Goal: Information Seeking & Learning: Understand process/instructions

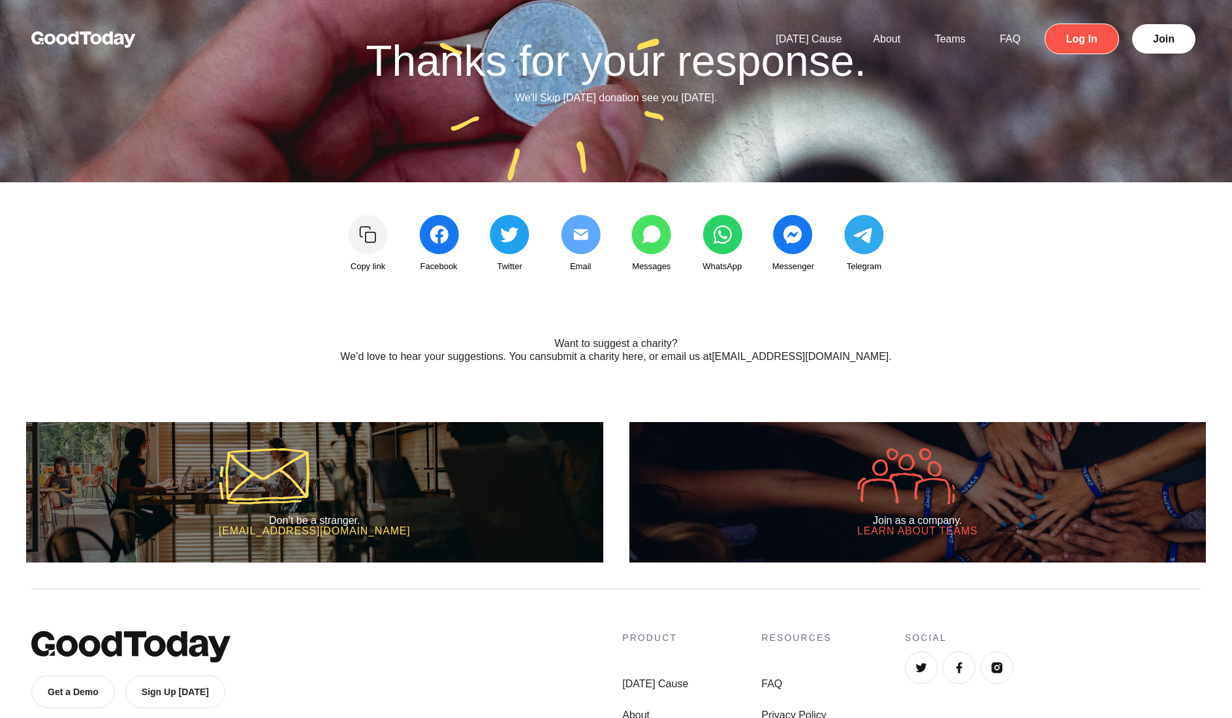
click at [1091, 39] on link "Log In" at bounding box center [1082, 39] width 74 height 31
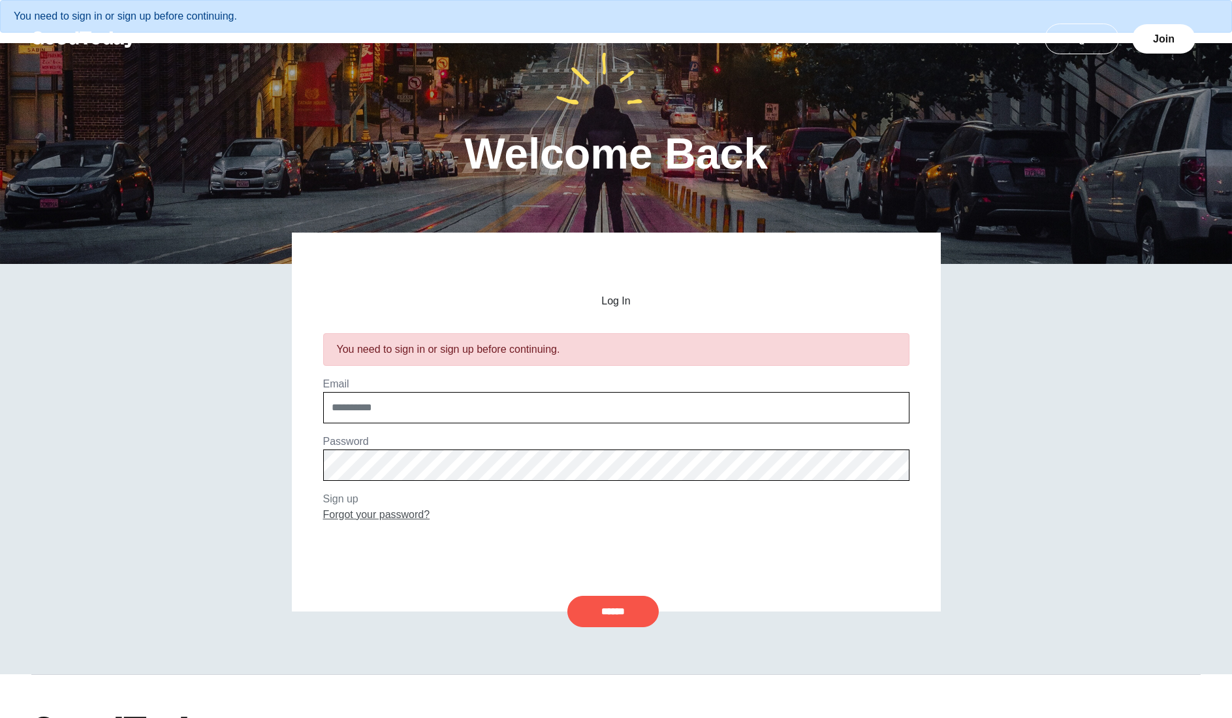
click at [366, 510] on link "Forgot your password?" at bounding box center [376, 514] width 107 height 11
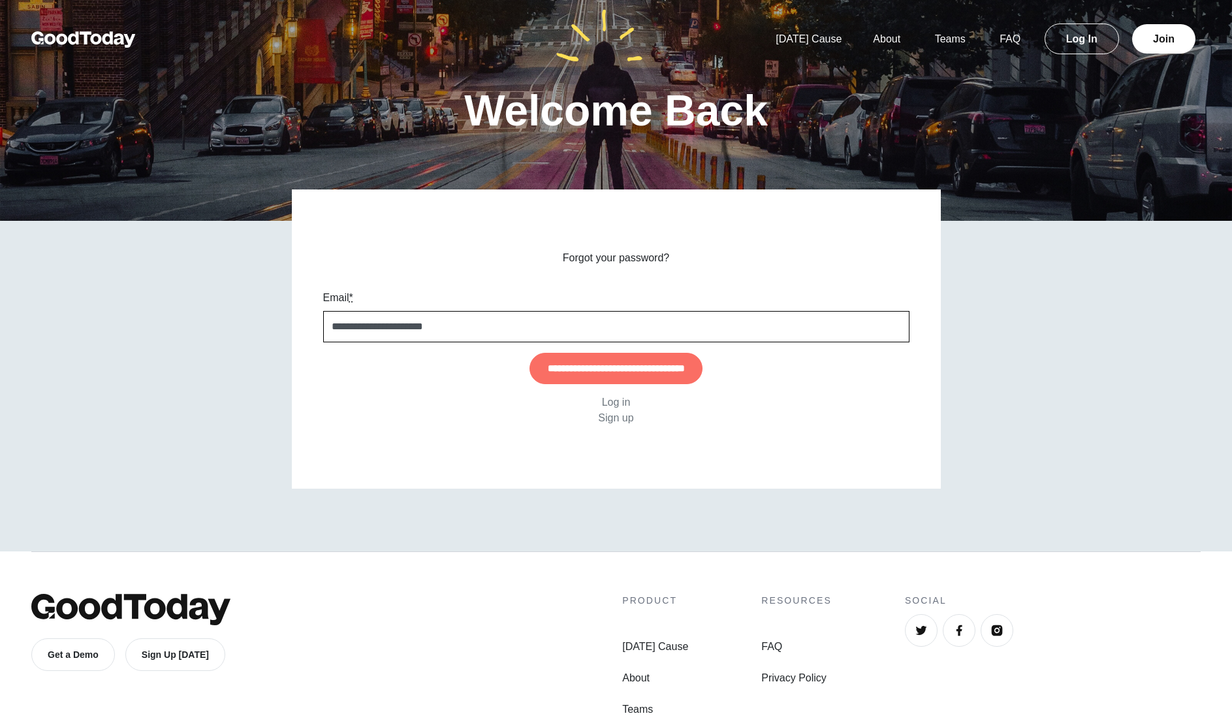
type input "**********"
click at [530, 353] on input "**********" at bounding box center [616, 368] width 173 height 31
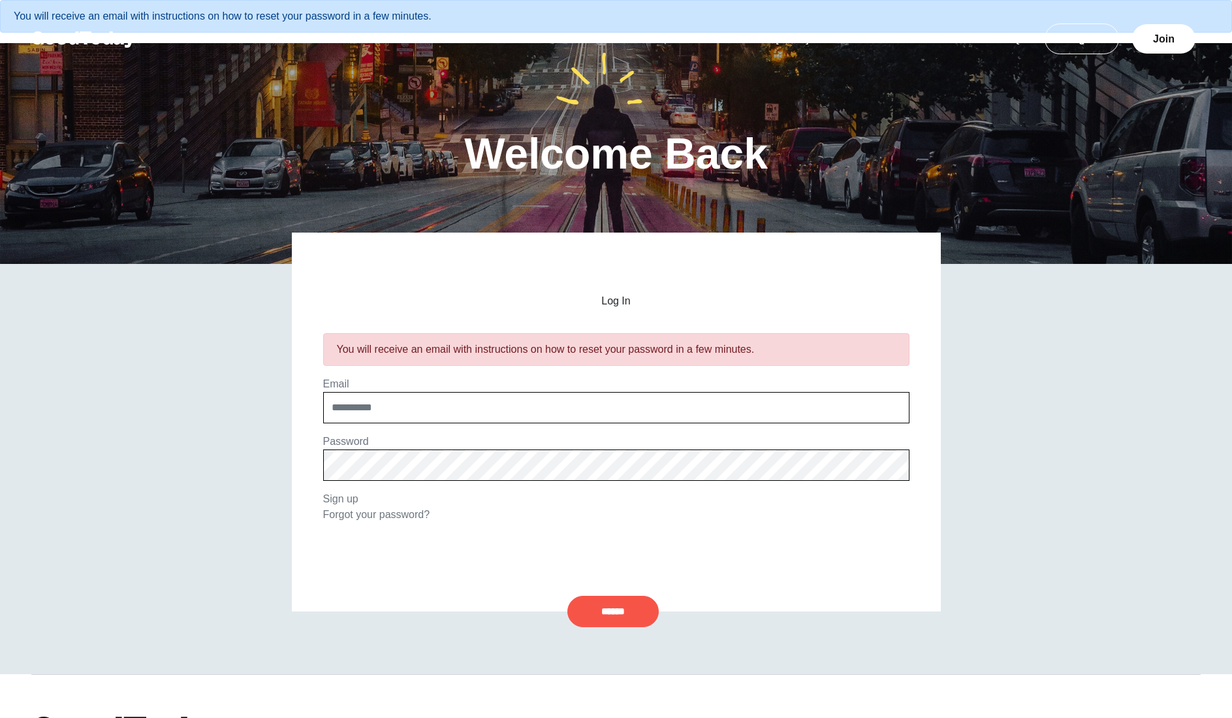
click at [322, 497] on div "Log In You will receive an email with instructions on how to reset your passwor…" at bounding box center [616, 421] width 649 height 379
click at [340, 498] on link "Sign up" at bounding box center [340, 498] width 35 height 11
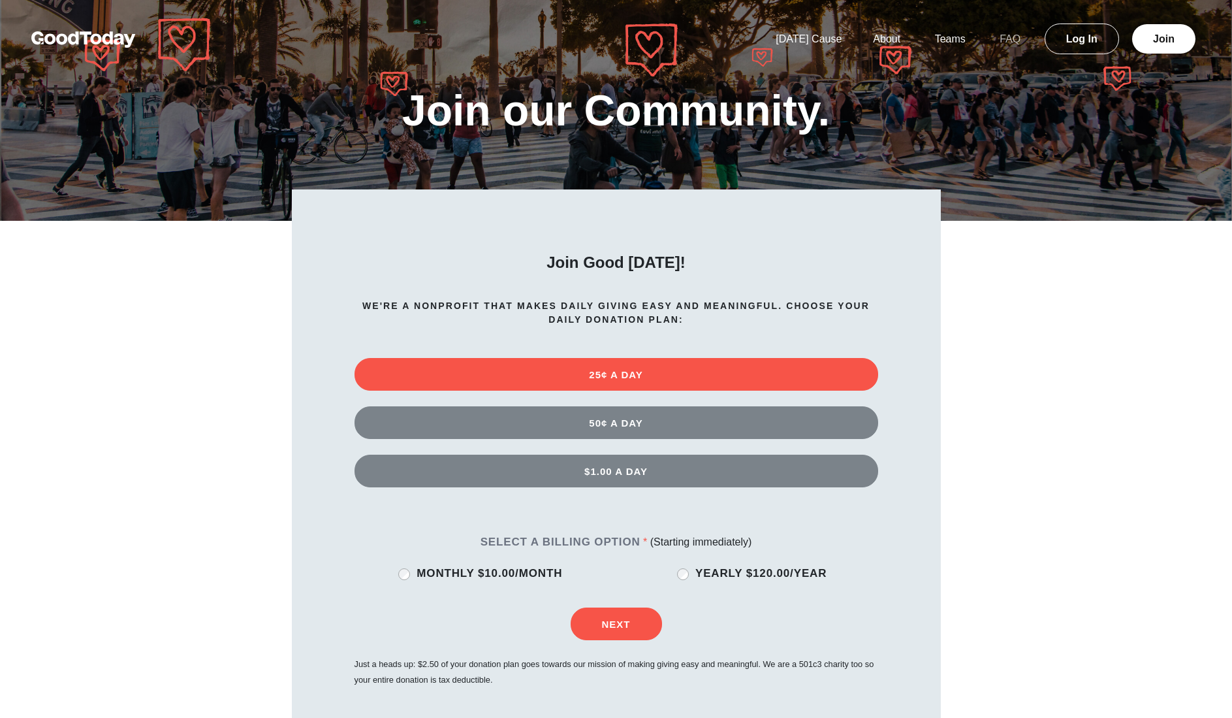
click at [1002, 38] on link "FAQ" at bounding box center [1010, 38] width 52 height 11
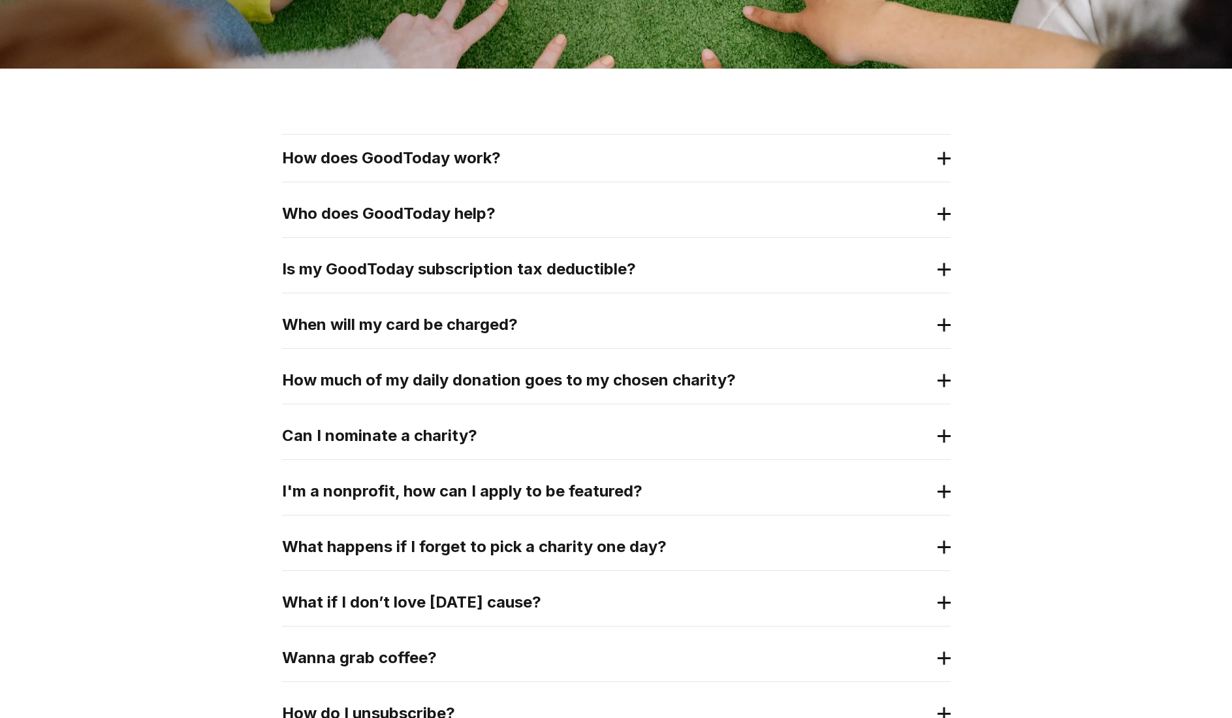
scroll to position [282, 0]
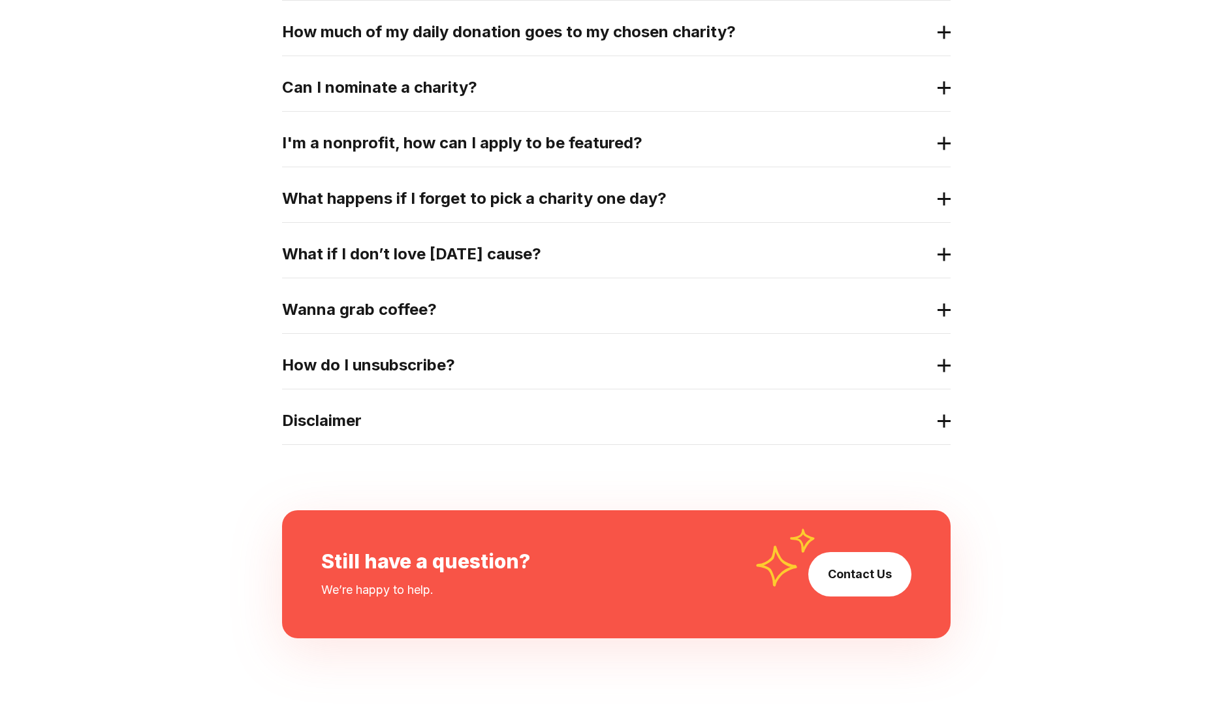
click at [381, 372] on h2 "How do I unsubscribe?" at bounding box center [606, 365] width 648 height 21
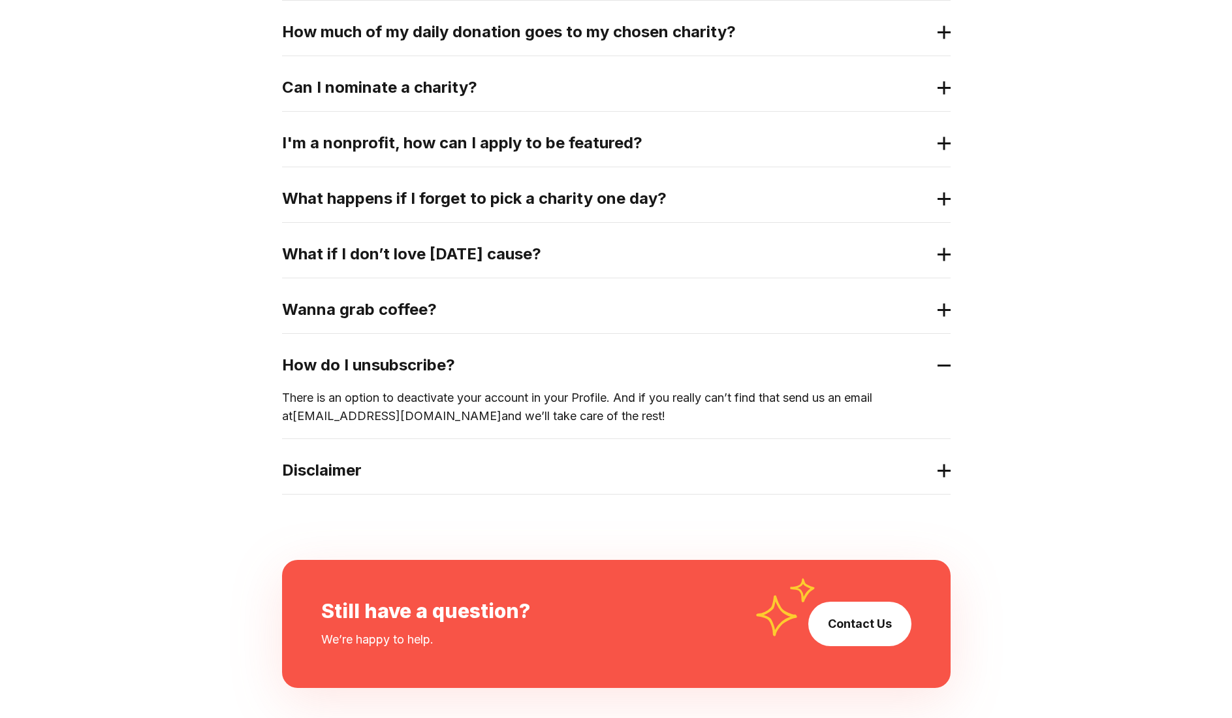
scroll to position [539, 0]
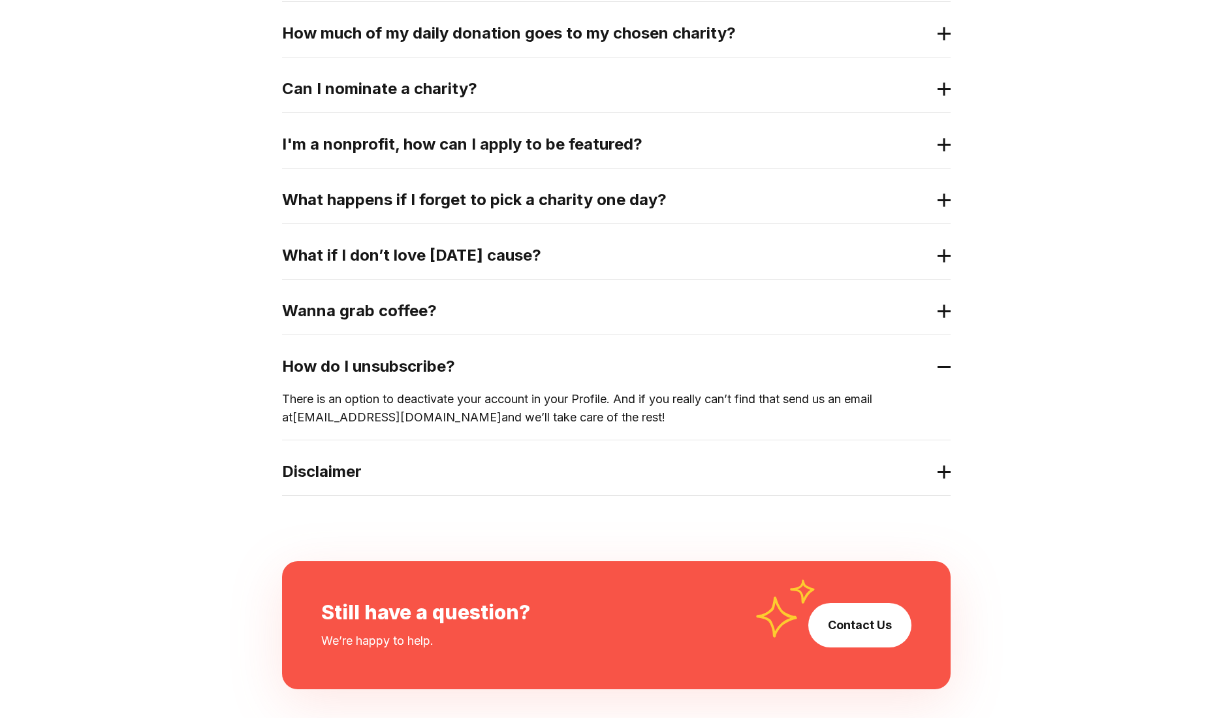
click at [349, 418] on link "hey@goodtoday.org" at bounding box center [397, 417] width 209 height 14
drag, startPoint x: 266, startPoint y: 419, endPoint x: 394, endPoint y: 424, distance: 128.1
click at [394, 424] on div "How does GoodToday work? Who does GoodToday help? Is my GoodToday subscription …" at bounding box center [616, 141] width 1232 height 839
copy link "hey@goodtoday.org"
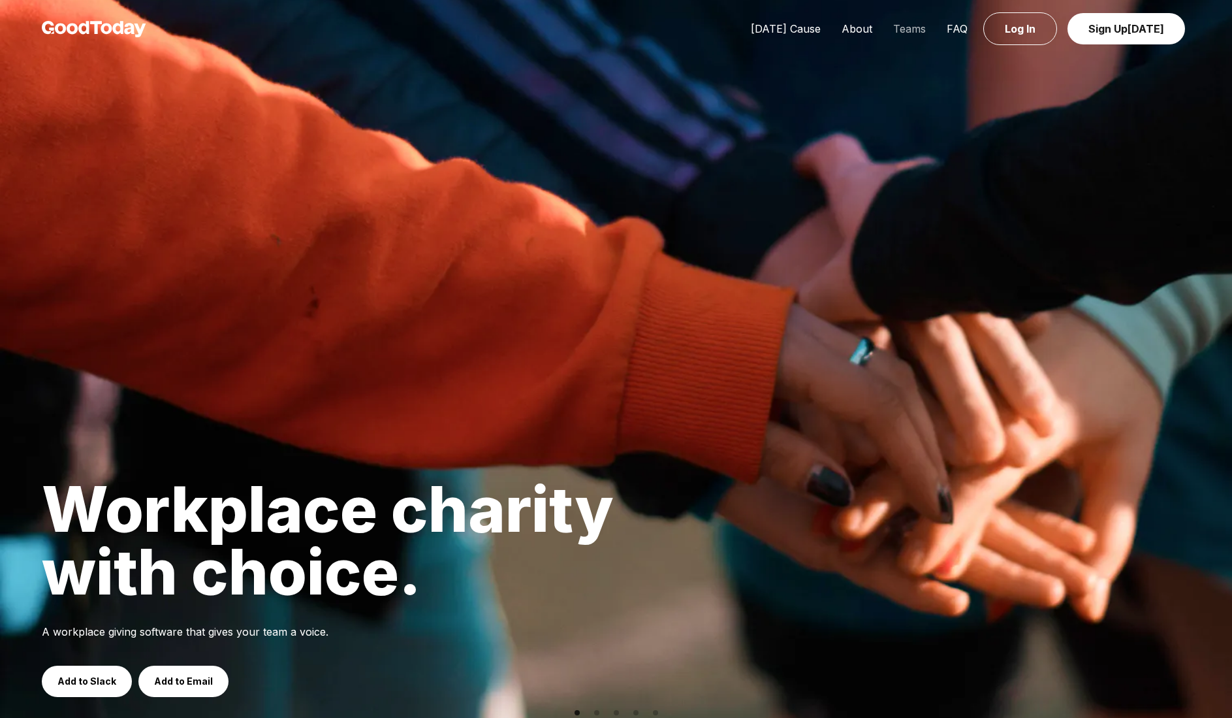
click at [917, 34] on link "Teams" at bounding box center [910, 28] width 54 height 13
click at [908, 24] on link "Teams" at bounding box center [910, 28] width 54 height 13
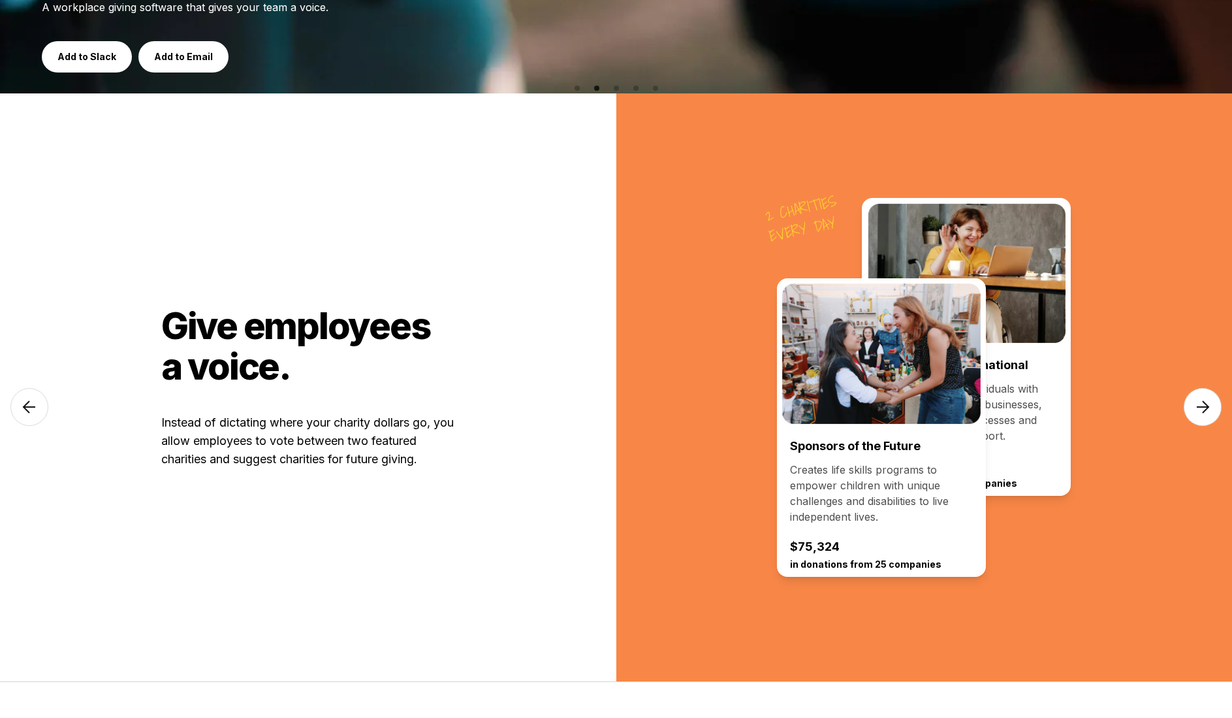
scroll to position [637, 0]
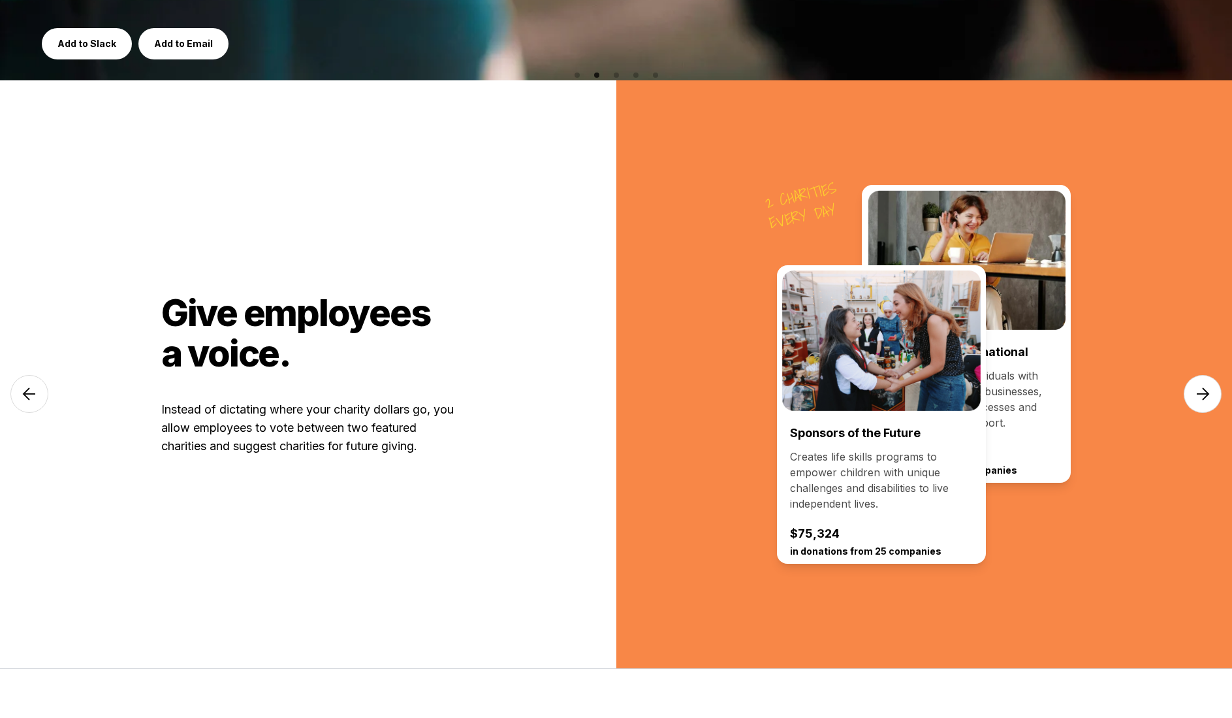
click at [1213, 397] on img at bounding box center [1203, 394] width 38 height 38
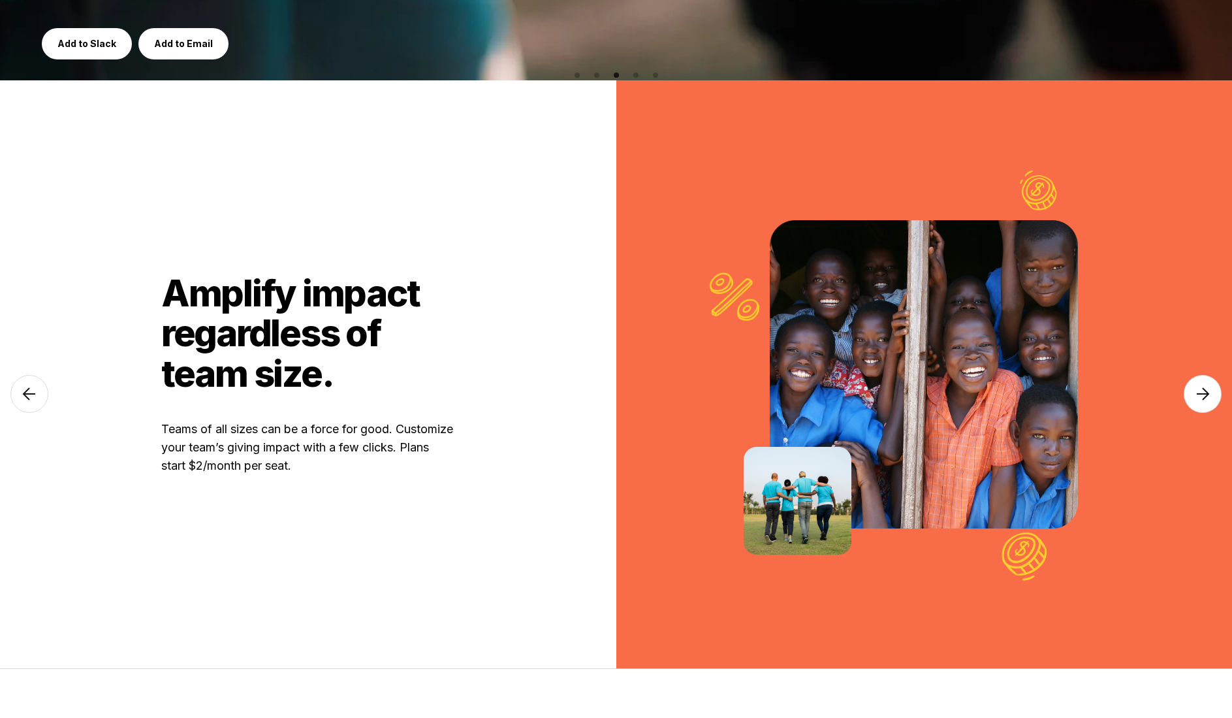
click at [1213, 397] on img at bounding box center [1203, 394] width 38 height 38
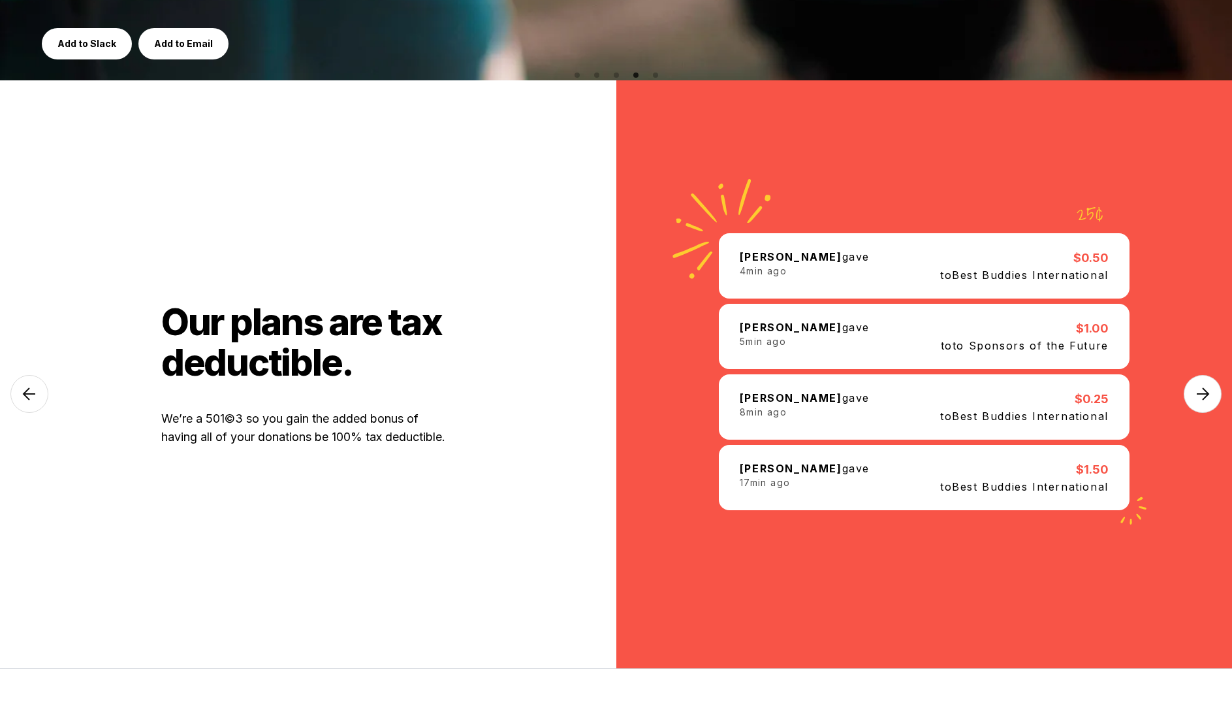
click at [1213, 397] on img at bounding box center [1203, 394] width 38 height 38
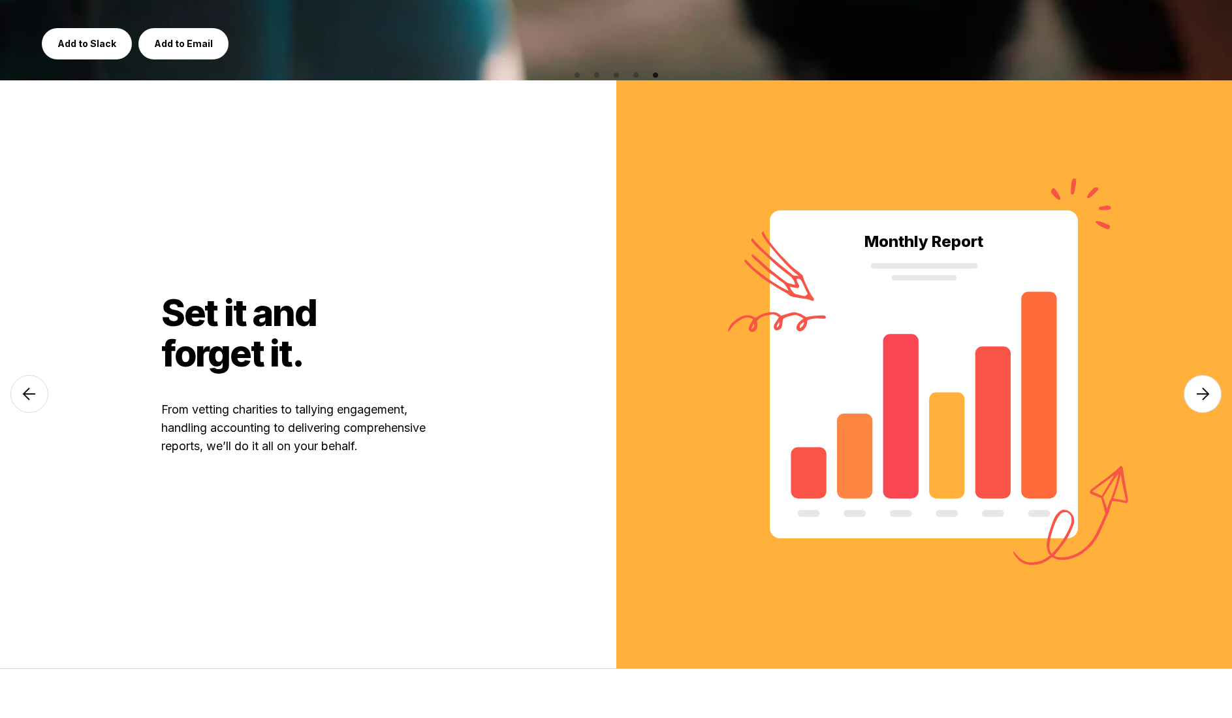
click at [1213, 395] on img at bounding box center [1203, 394] width 38 height 38
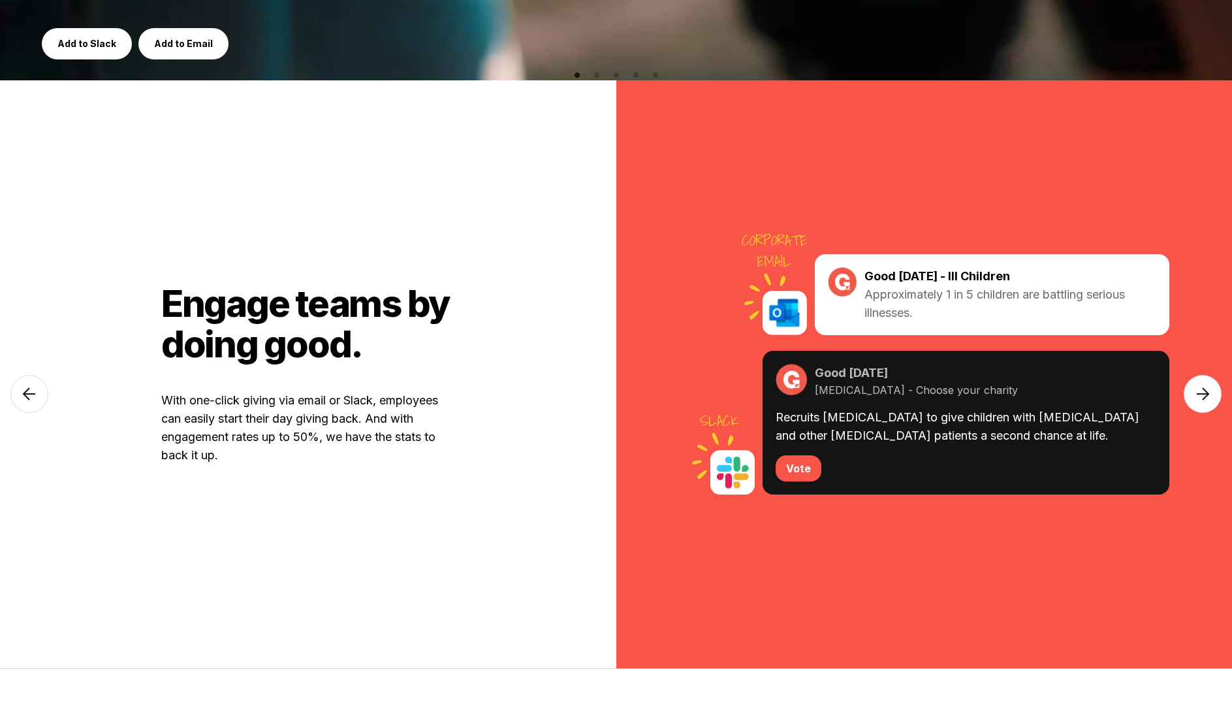
click at [1213, 395] on img at bounding box center [1203, 394] width 38 height 38
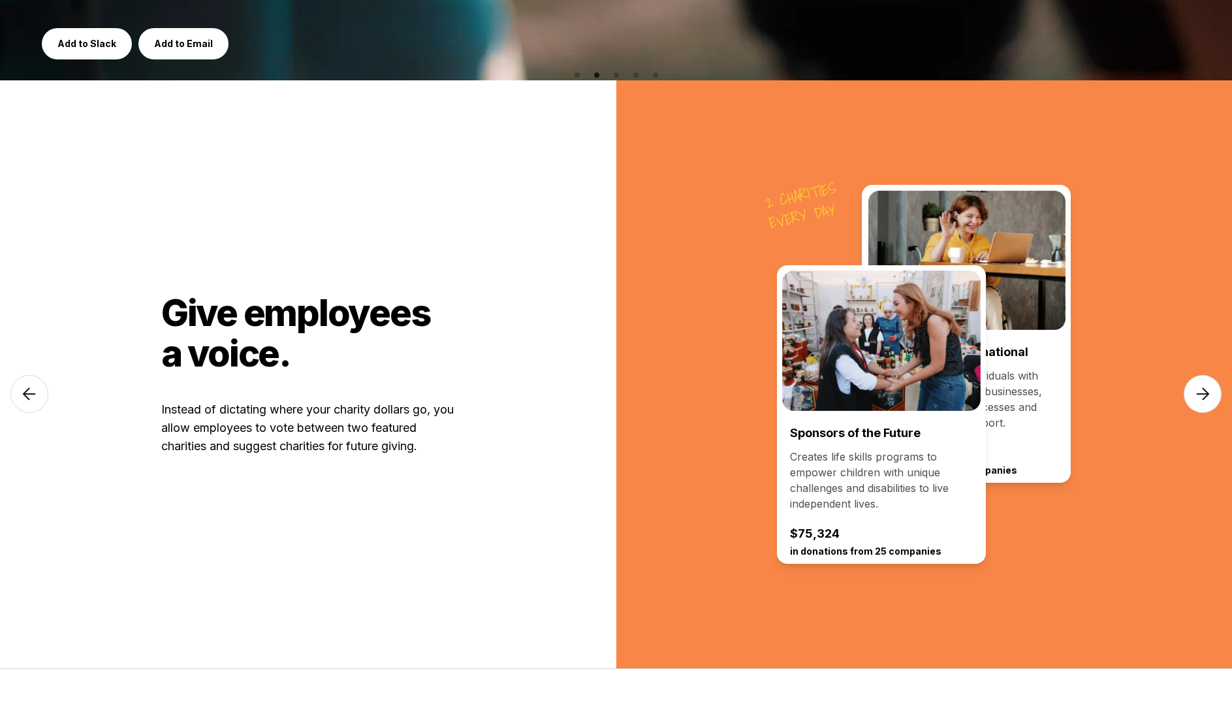
click at [1213, 395] on img at bounding box center [1203, 394] width 38 height 38
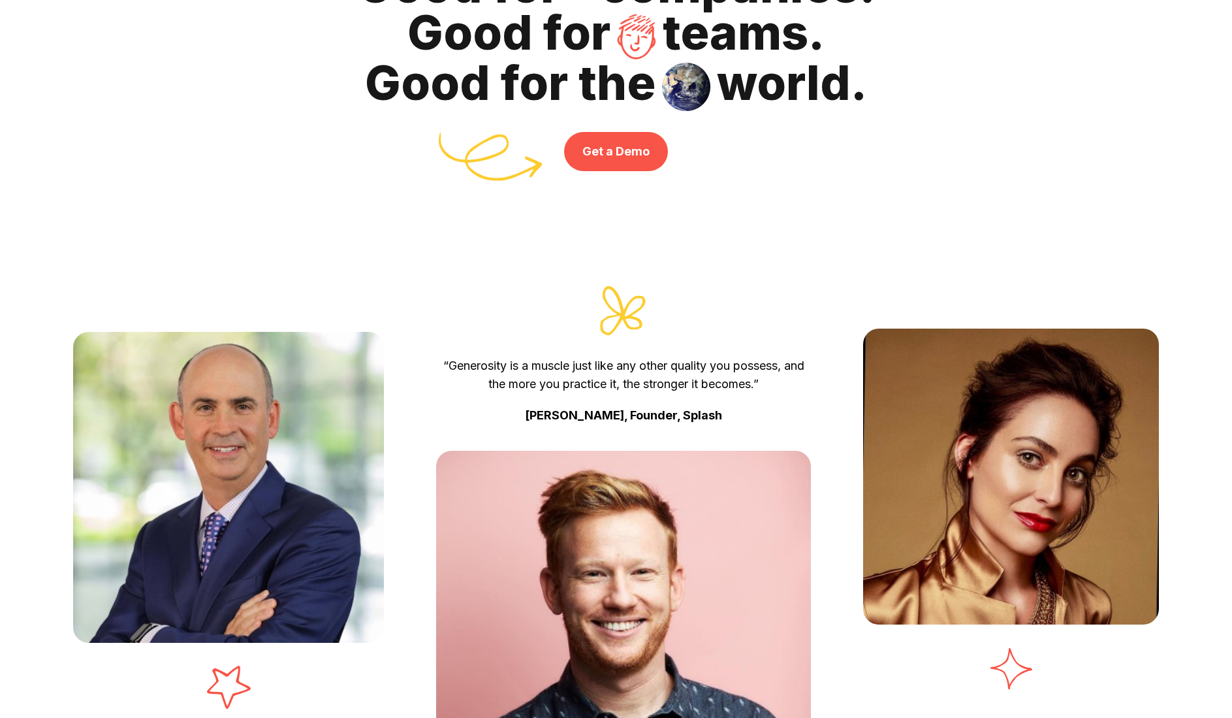
scroll to position [4339, 0]
